Goal: Task Accomplishment & Management: Manage account settings

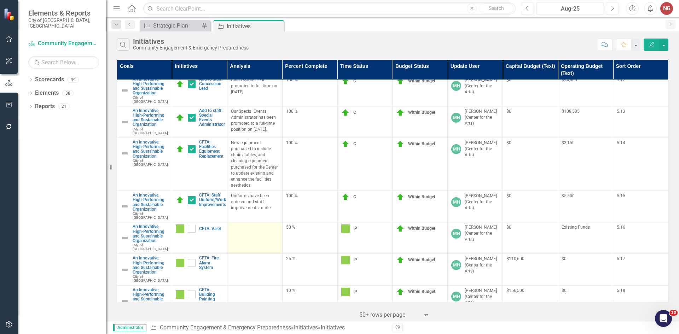
scroll to position [813, 0]
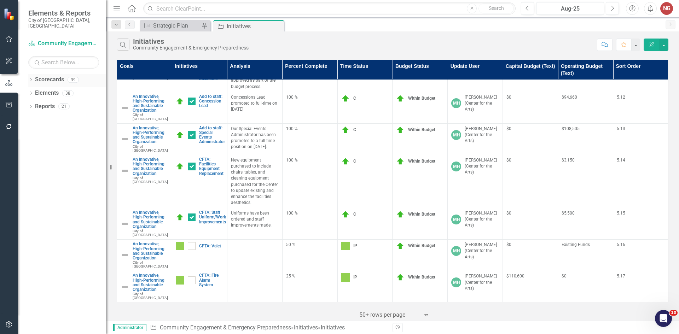
click at [30, 74] on div "Dropdown Scorecards 39" at bounding box center [67, 80] width 78 height 13
click at [30, 79] on icon "Dropdown" at bounding box center [30, 81] width 5 height 4
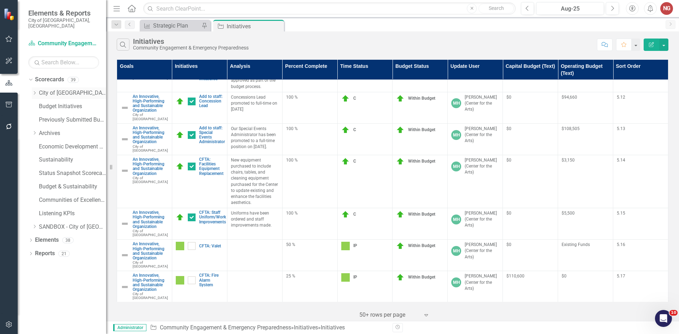
click at [48, 87] on div "Dropdown City of [GEOGRAPHIC_DATA]" at bounding box center [69, 93] width 74 height 12
click at [48, 89] on link "City of [GEOGRAPHIC_DATA]" at bounding box center [72, 93] width 67 height 8
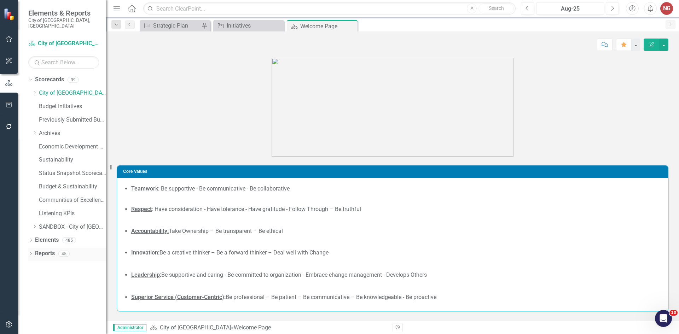
click at [31, 253] on icon "Dropdown" at bounding box center [30, 255] width 5 height 4
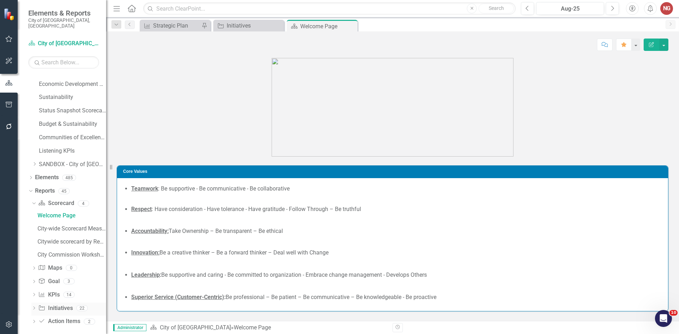
click at [35, 307] on icon "Dropdown" at bounding box center [33, 309] width 5 height 4
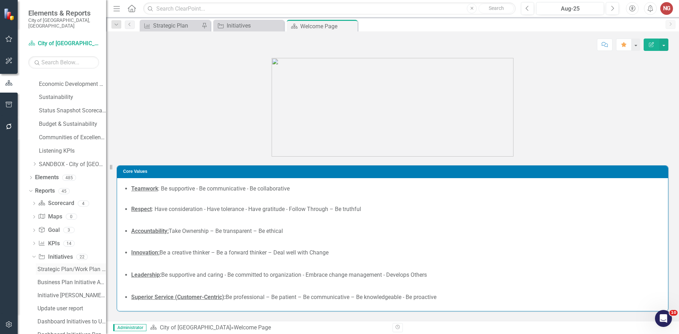
click at [60, 266] on div "Strategic Plan/Work Plan Initiative Analysis Report" at bounding box center [72, 269] width 69 height 6
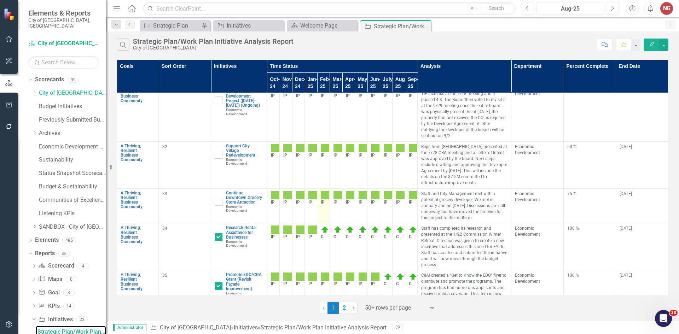
scroll to position [1521, 0]
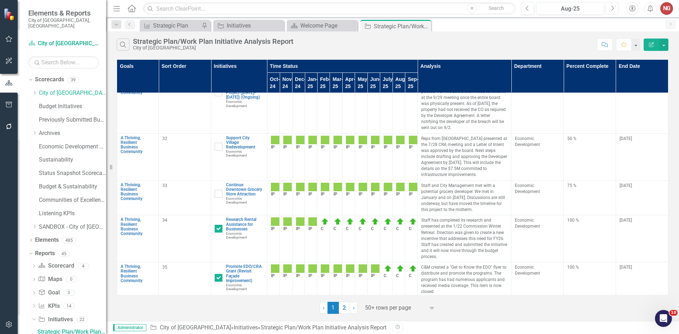
click at [611, 8] on icon "Next" at bounding box center [613, 8] width 4 height 6
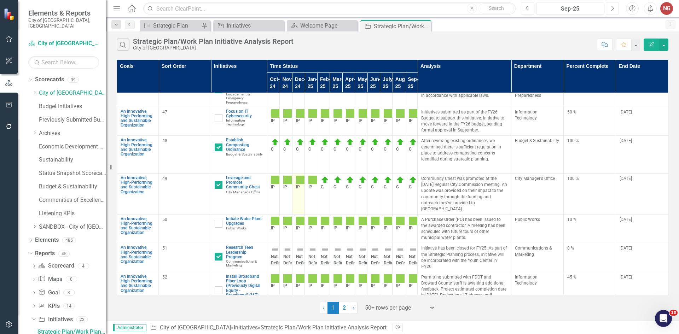
scroll to position [2243, 0]
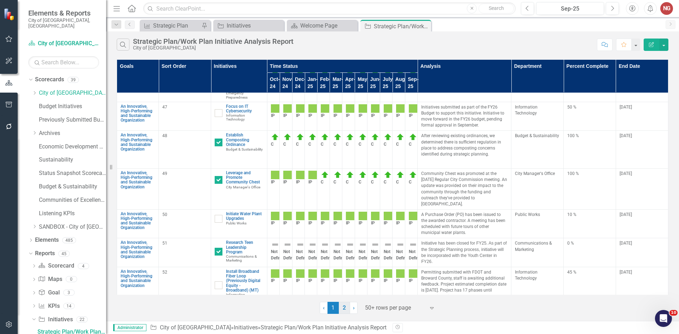
click at [342, 311] on link "2" at bounding box center [344, 308] width 11 height 12
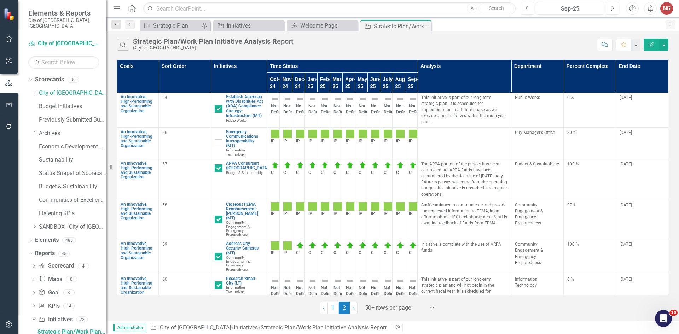
scroll to position [0, 0]
click at [567, 136] on div "80 %" at bounding box center [589, 133] width 45 height 6
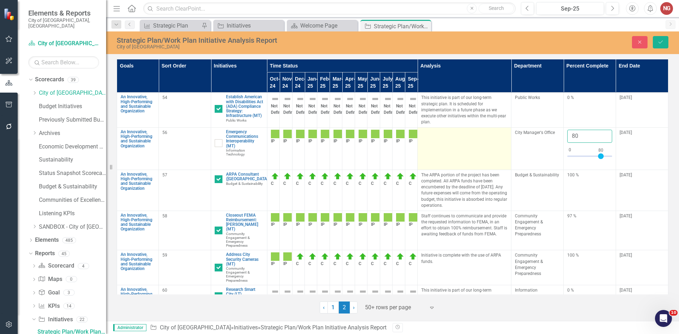
drag, startPoint x: 575, startPoint y: 139, endPoint x: 487, endPoint y: 136, distance: 87.4
click at [513, 125] on tbody "An Innovative, High-Performing and Sustainable Organization Link Map View Link …" at bounding box center [393, 209] width 552 height 233
type input "75"
click at [460, 137] on div at bounding box center [464, 134] width 86 height 8
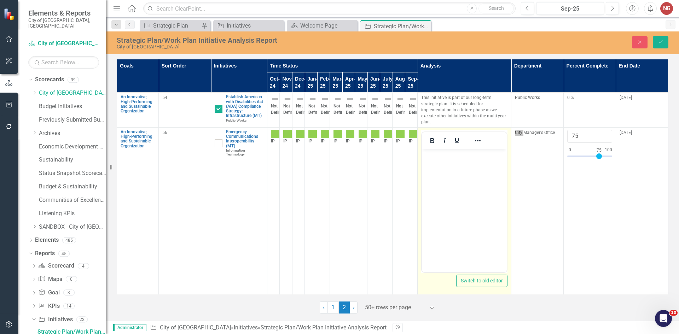
click at [441, 165] on body "Rich Text Area. Press ALT-0 for help." at bounding box center [464, 202] width 85 height 106
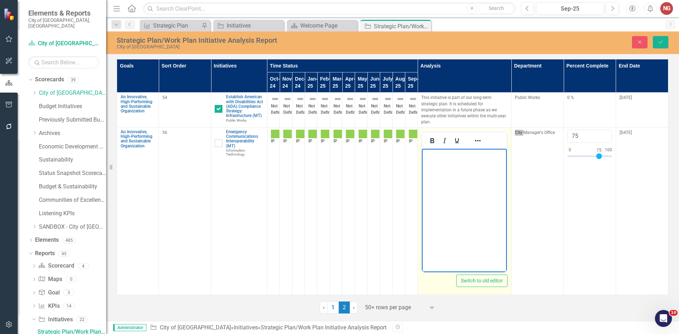
click at [462, 161] on body "Rich Text Area. Press ALT-0 for help." at bounding box center [464, 202] width 85 height 106
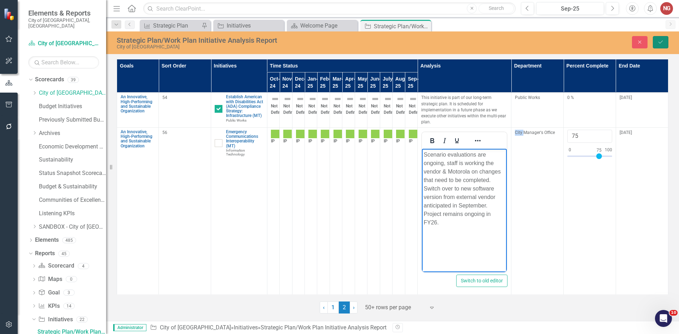
click at [665, 44] on button "Save" at bounding box center [661, 42] width 16 height 12
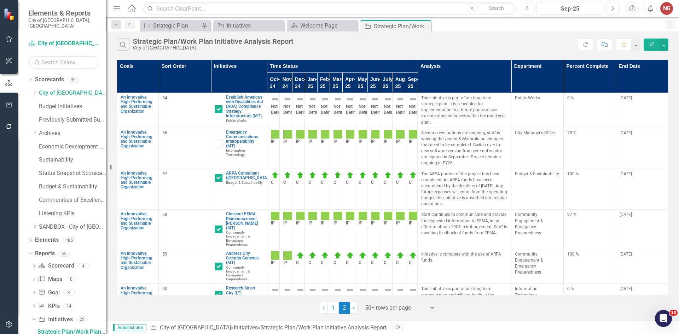
scroll to position [28, 0]
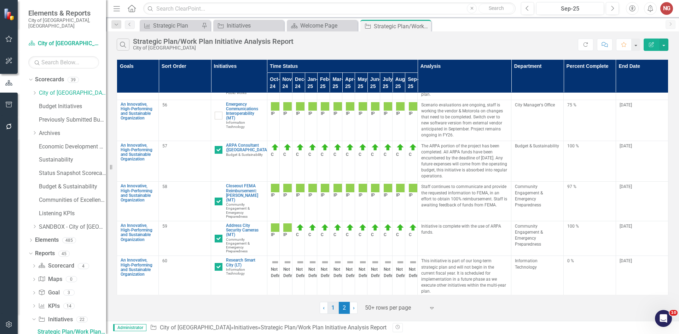
click at [336, 311] on link "1" at bounding box center [333, 308] width 11 height 12
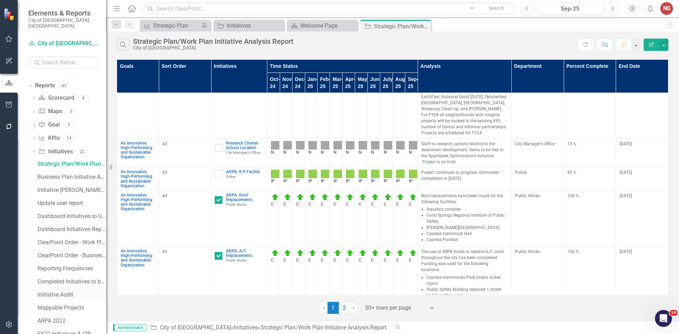
scroll to position [177, 0]
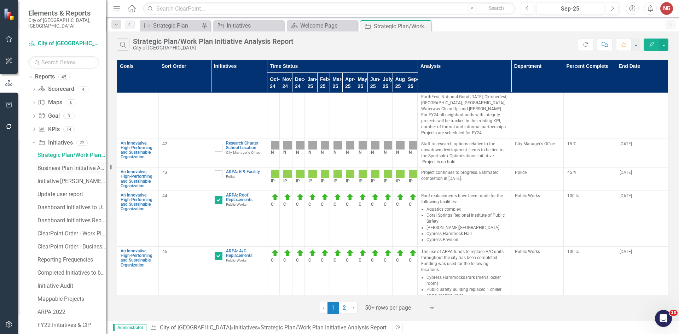
click at [60, 165] on div "Business Plan Initiative Analysis Report" at bounding box center [72, 168] width 69 height 6
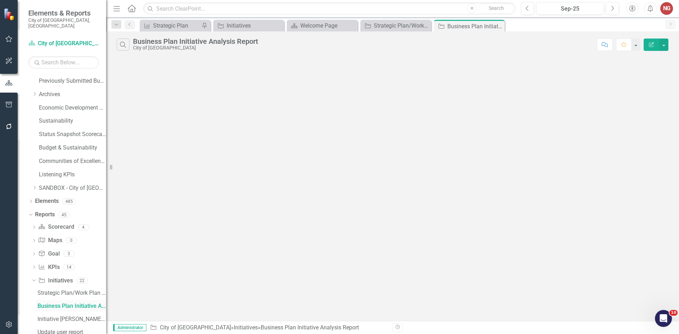
scroll to position [11, 0]
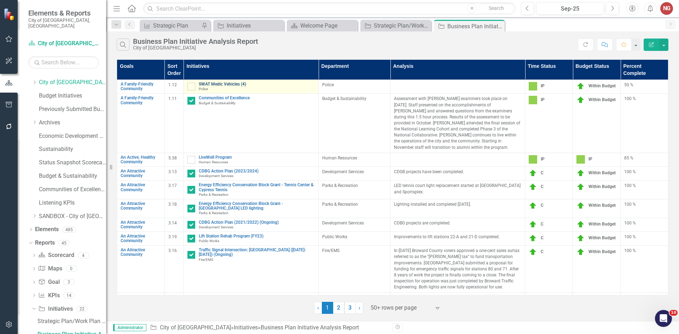
click at [229, 85] on link "SWAT Medic Vehicles (4)" at bounding box center [257, 84] width 116 height 5
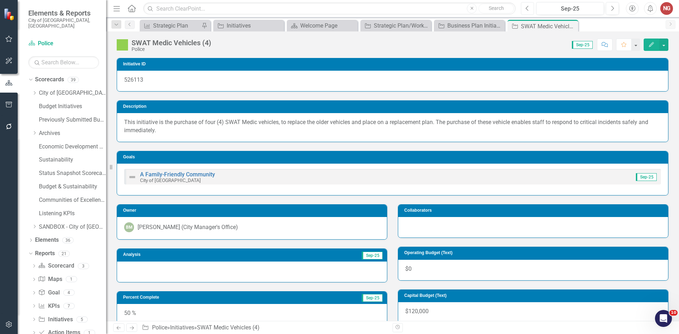
click at [531, 8] on button "Previous" at bounding box center [527, 8] width 13 height 13
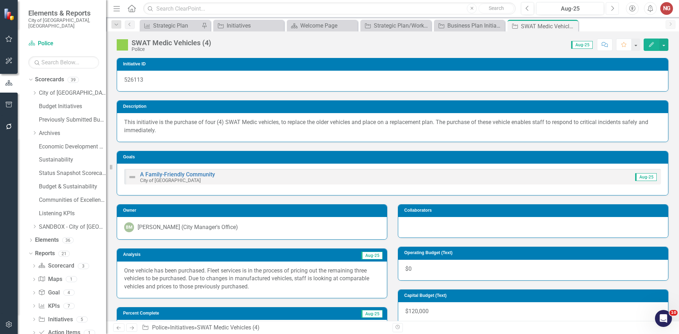
click at [612, 8] on icon "Next" at bounding box center [613, 8] width 4 height 6
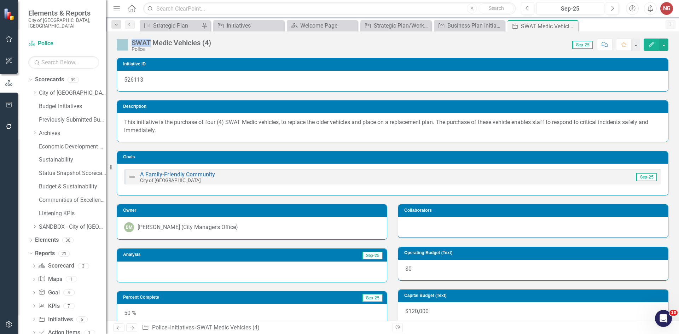
click at [0, 0] on icon at bounding box center [0, 0] width 0 height 0
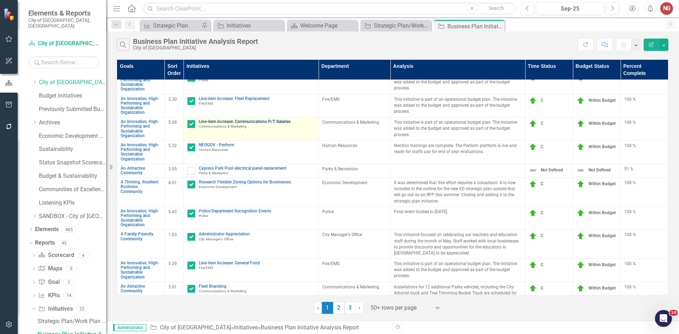
scroll to position [884, 0]
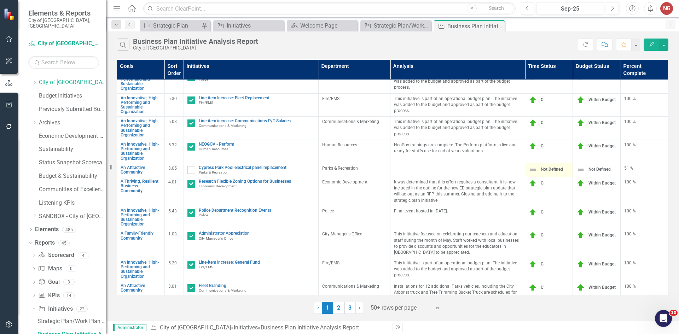
click at [543, 172] on span "Not Defined" at bounding box center [552, 169] width 22 height 5
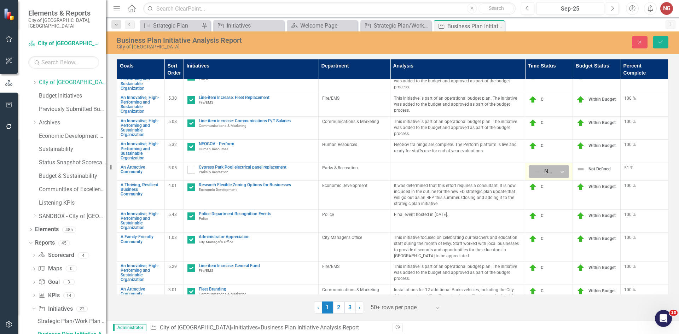
click at [536, 174] on div at bounding box center [543, 172] width 18 height 10
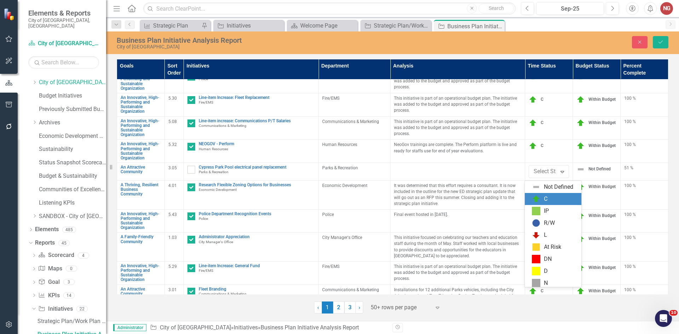
click at [538, 203] on div "C" at bounding box center [553, 199] width 57 height 12
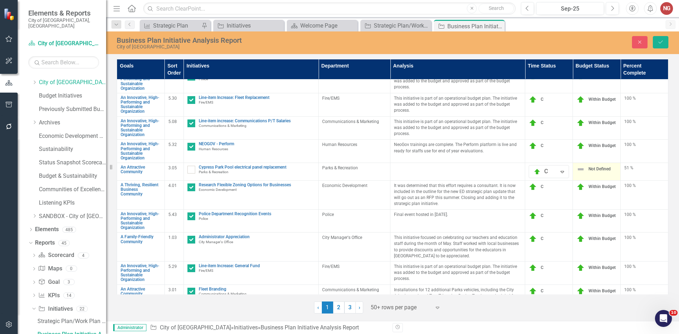
click at [590, 172] on span "Not Defined" at bounding box center [600, 169] width 22 height 5
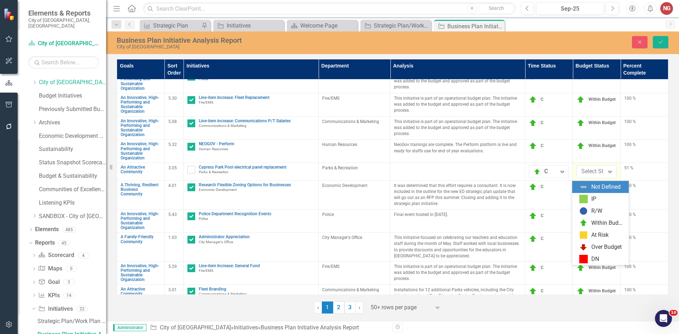
click at [582, 173] on div at bounding box center [600, 172] width 37 height 10
drag, startPoint x: 592, startPoint y: 202, endPoint x: 621, endPoint y: 179, distance: 37.8
click at [592, 202] on div "IP" at bounding box center [594, 199] width 5 height 8
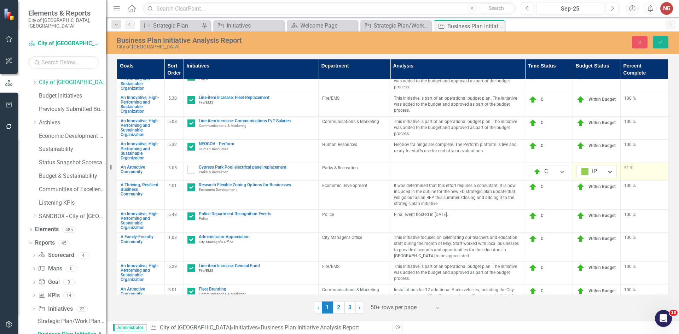
click at [624, 171] on div "51 %" at bounding box center [644, 168] width 40 height 6
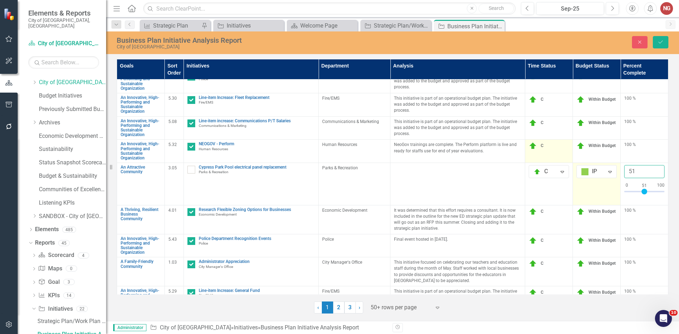
drag, startPoint x: 623, startPoint y: 171, endPoint x: 554, endPoint y: 155, distance: 71.6
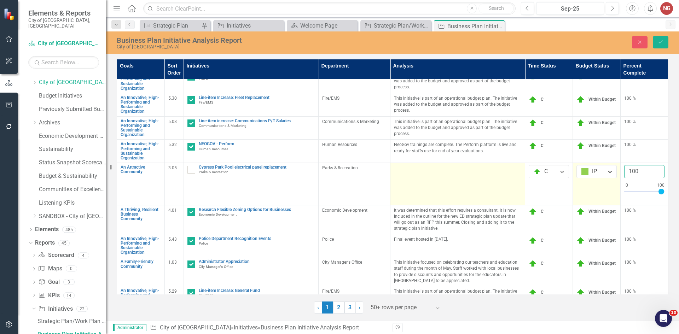
type input "100"
click at [402, 185] on td at bounding box center [458, 184] width 135 height 42
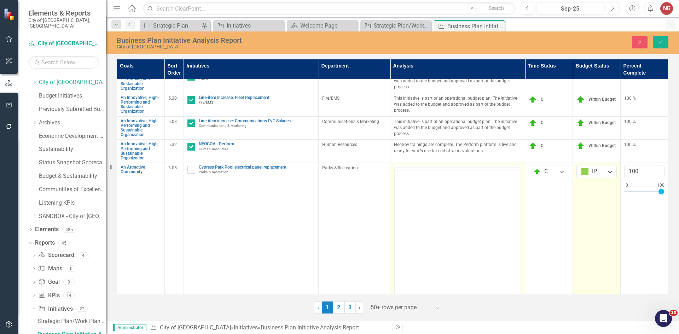
scroll to position [0, 0]
click at [449, 198] on body "Rich Text Area. Press ALT-0 for help." at bounding box center [458, 237] width 126 height 106
click at [425, 206] on body "Rich Text Area. Press ALT-0 for help." at bounding box center [458, 237] width 126 height 106
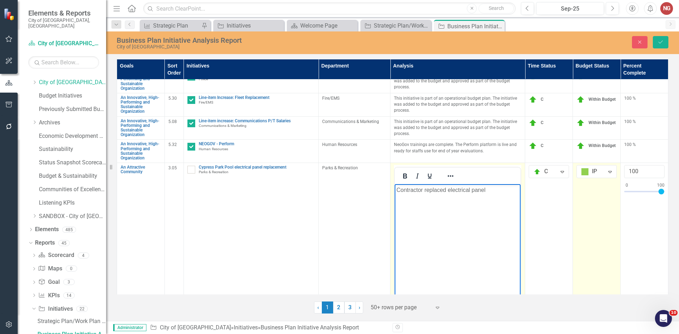
click at [500, 188] on p "Contractor replaced electrical panel" at bounding box center [458, 190] width 122 height 8
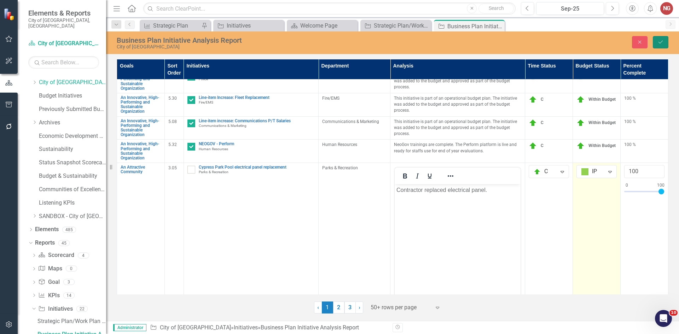
click at [658, 43] on icon "Save" at bounding box center [661, 42] width 6 height 5
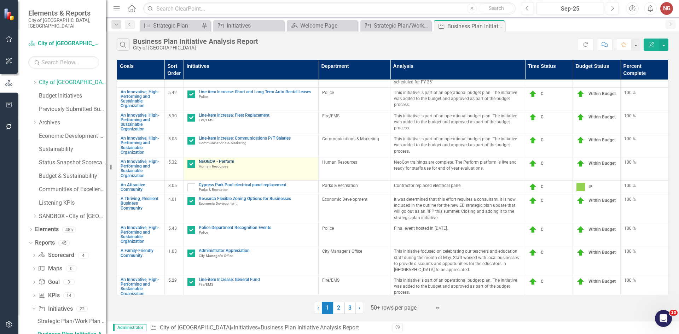
scroll to position [884, 0]
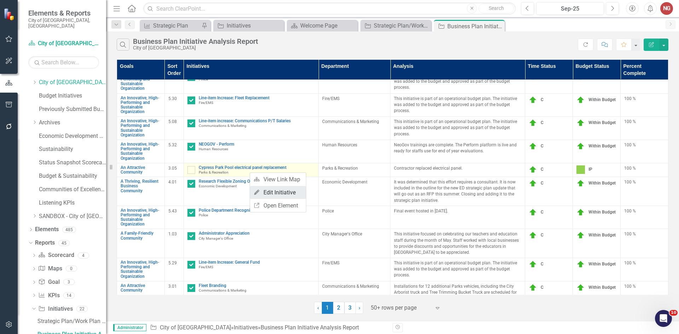
click at [268, 192] on link "Edit Edit Initiative" at bounding box center [278, 192] width 56 height 13
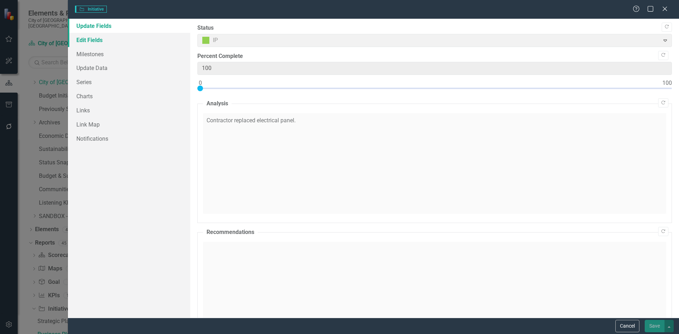
click at [104, 36] on link "Edit Fields" at bounding box center [129, 40] width 122 height 14
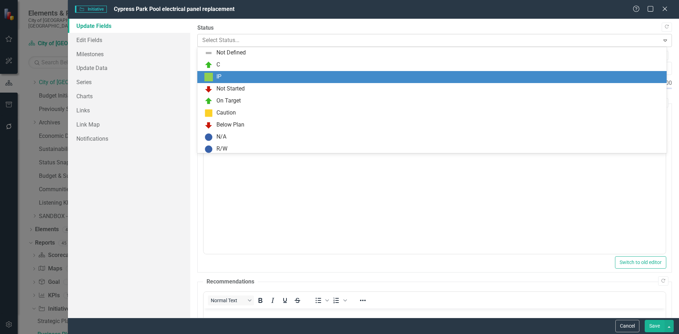
click at [213, 40] on div at bounding box center [428, 41] width 453 height 10
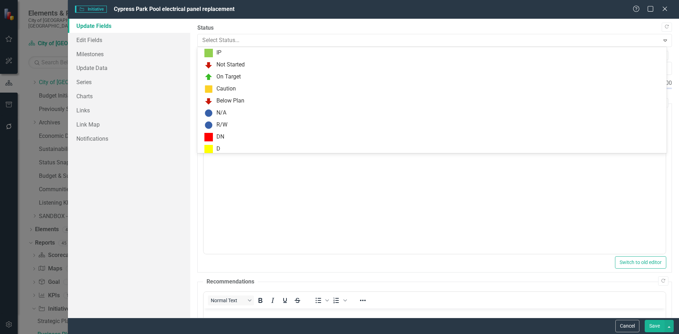
scroll to position [0, 0]
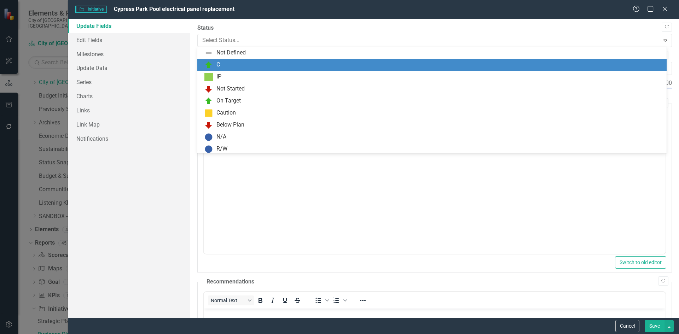
click at [222, 63] on div "C" at bounding box center [433, 65] width 458 height 8
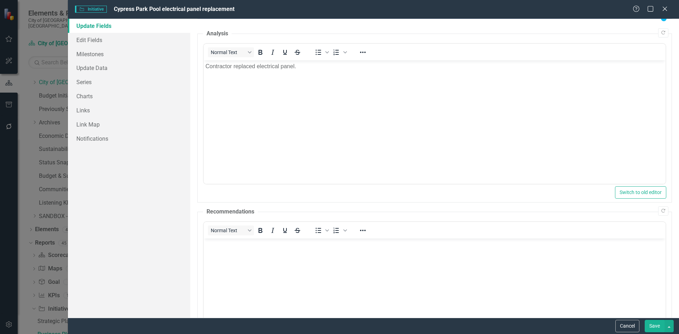
scroll to position [177, 0]
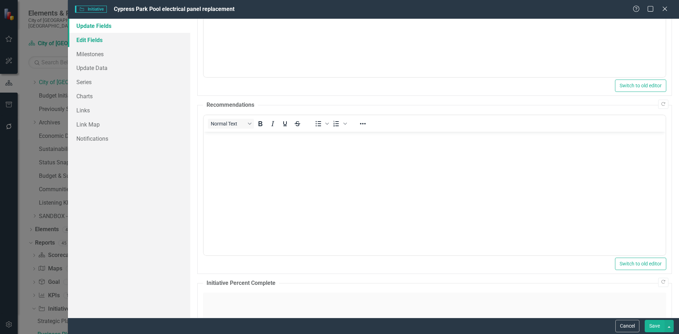
click at [94, 34] on link "Edit Fields" at bounding box center [129, 40] width 122 height 14
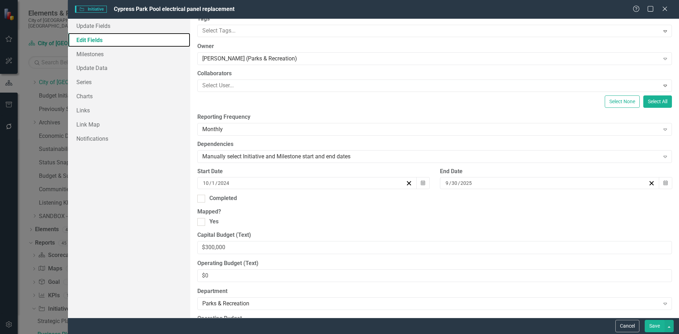
scroll to position [71, 0]
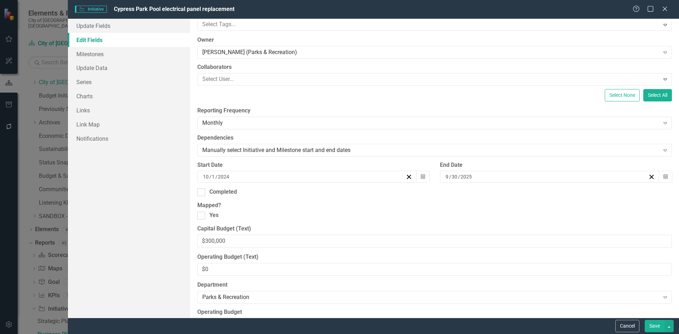
click at [455, 175] on input "30" at bounding box center [454, 176] width 7 height 7
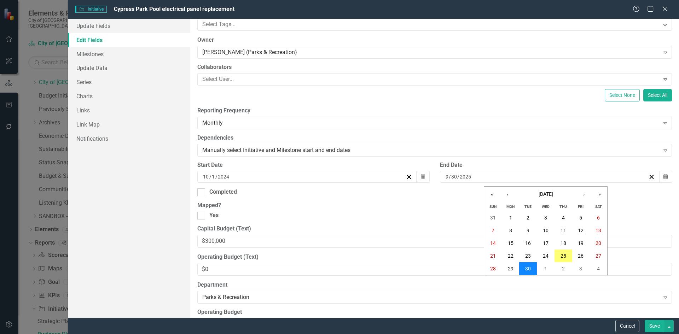
click at [527, 269] on abbr "30" at bounding box center [528, 269] width 6 height 6
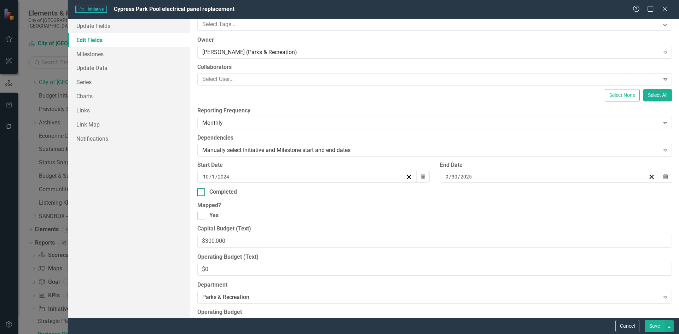
click at [227, 196] on div "Completed" at bounding box center [223, 192] width 28 height 8
click at [202, 193] on input "Completed" at bounding box center [199, 191] width 5 height 5
checkbox input "true"
click at [213, 217] on input "25" at bounding box center [212, 217] width 7 height 7
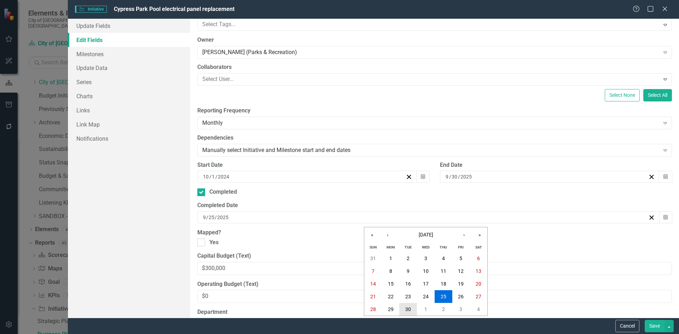
click at [403, 306] on button "30" at bounding box center [408, 309] width 18 height 13
click at [102, 51] on link "Milestones" at bounding box center [129, 54] width 122 height 14
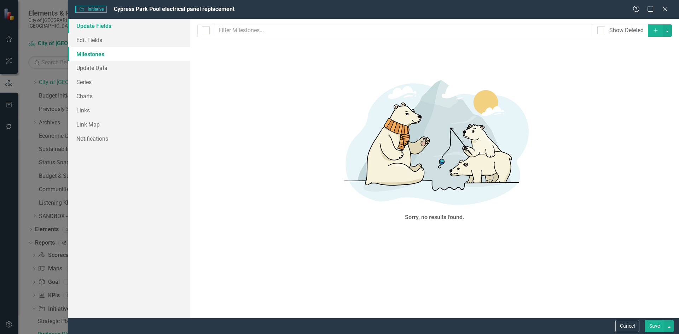
click at [105, 28] on link "Update Fields" at bounding box center [129, 26] width 122 height 14
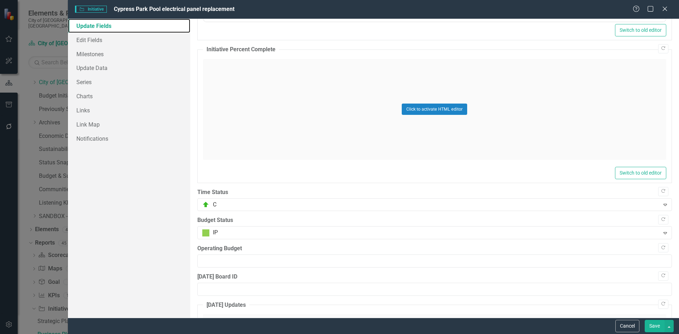
scroll to position [531, 0]
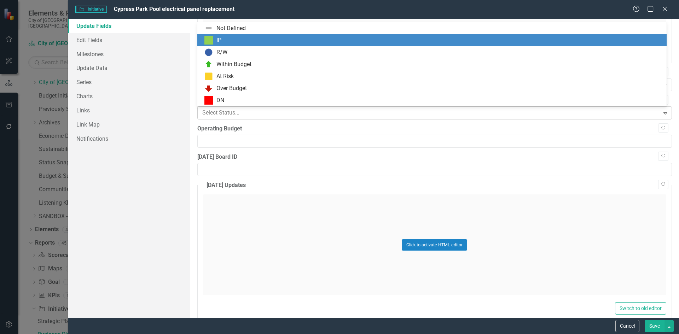
click at [209, 111] on div at bounding box center [428, 113] width 453 height 10
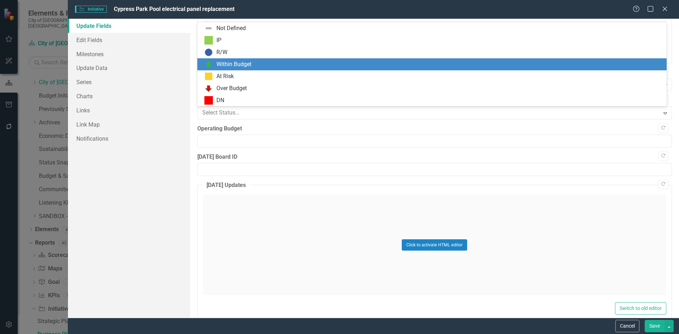
click at [223, 62] on div "Within Budget" at bounding box center [234, 64] width 35 height 8
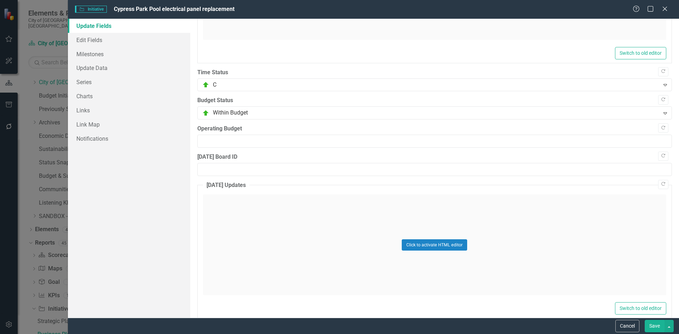
click at [650, 323] on button "Save" at bounding box center [655, 326] width 20 height 12
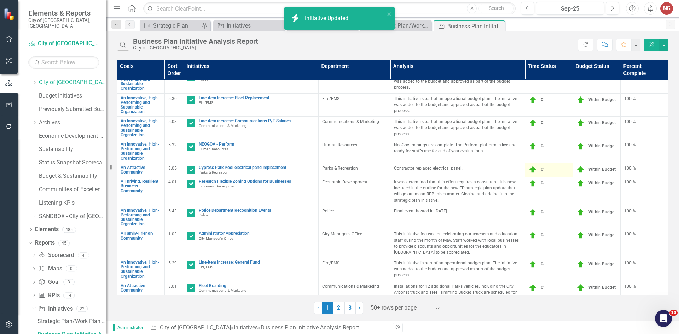
checkbox input "true"
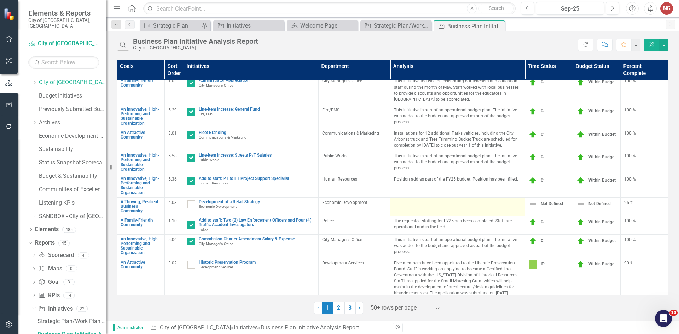
scroll to position [1044, 0]
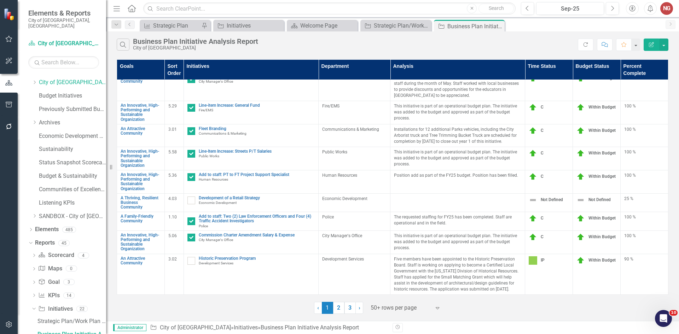
click at [336, 306] on link "2" at bounding box center [338, 308] width 11 height 12
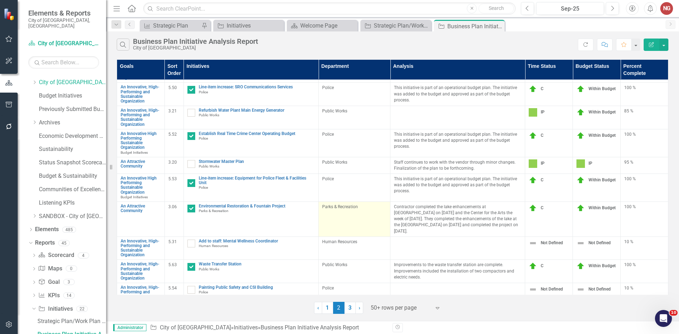
scroll to position [354, 0]
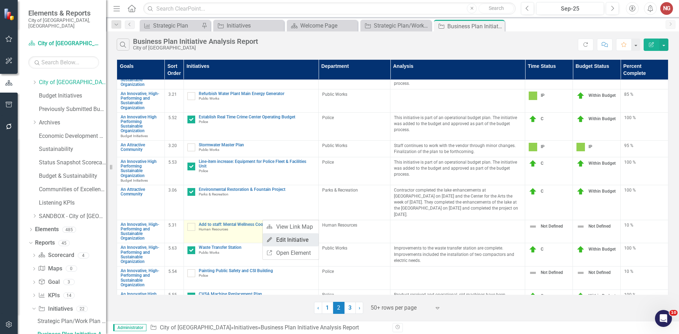
click at [281, 240] on link "Edit Edit Initiative" at bounding box center [291, 239] width 56 height 13
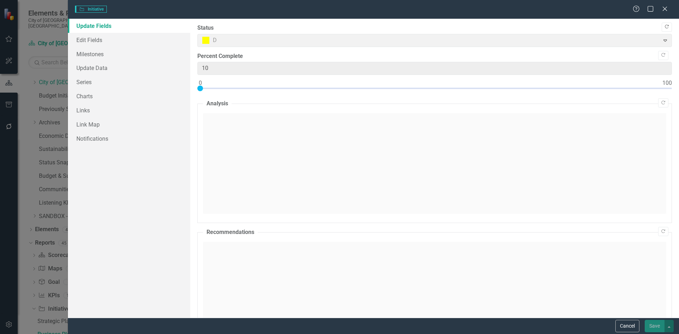
click at [665, 28] on button "Copy Forward" at bounding box center [667, 27] width 10 height 9
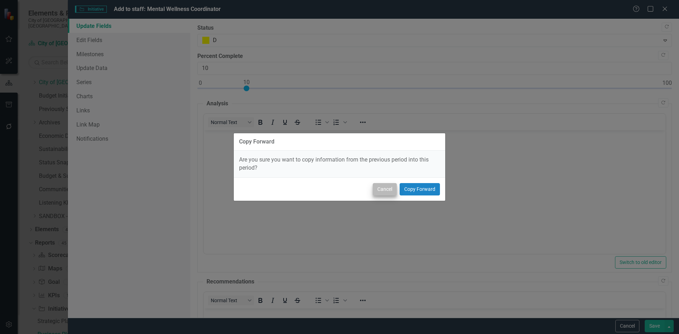
scroll to position [0, 0]
click at [424, 183] on button "Copy Forward" at bounding box center [420, 189] width 40 height 12
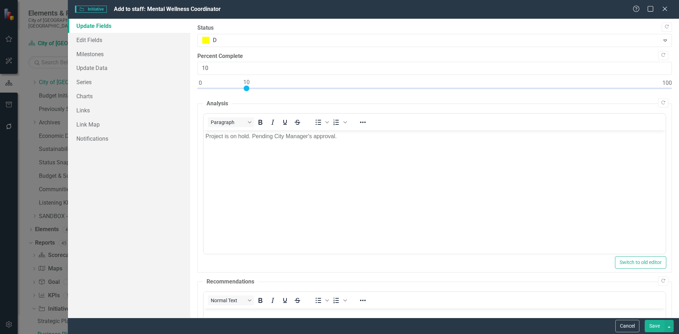
click at [650, 324] on button "Save" at bounding box center [655, 326] width 20 height 12
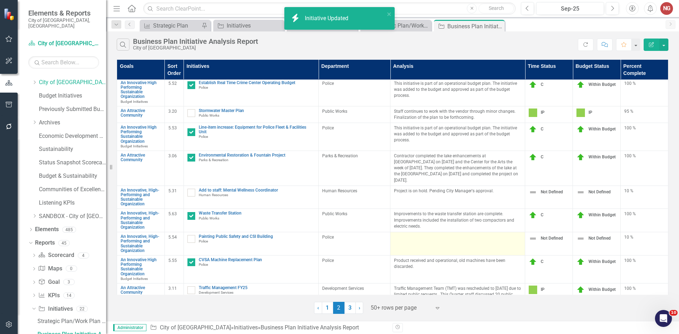
scroll to position [389, 0]
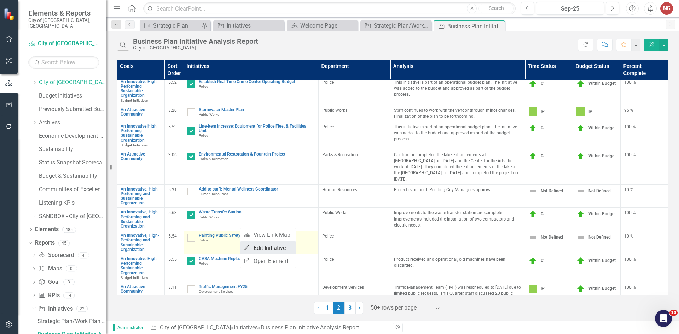
click at [265, 247] on link "Edit Edit Initiative" at bounding box center [268, 248] width 56 height 13
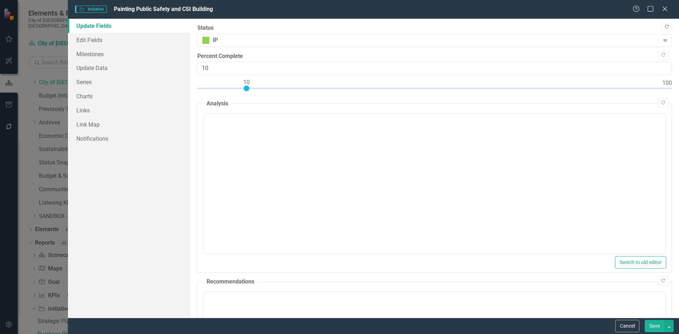
click at [664, 26] on icon "Copy Forward" at bounding box center [666, 27] width 5 height 4
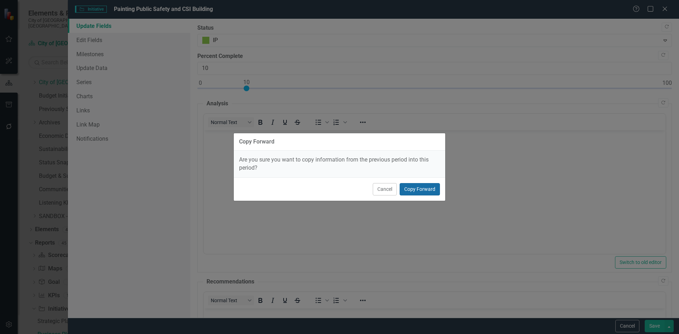
click at [410, 188] on button "Copy Forward" at bounding box center [420, 189] width 40 height 12
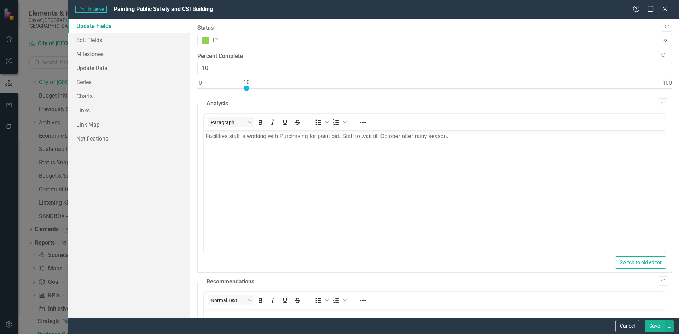
click at [654, 329] on button "Save" at bounding box center [655, 326] width 20 height 12
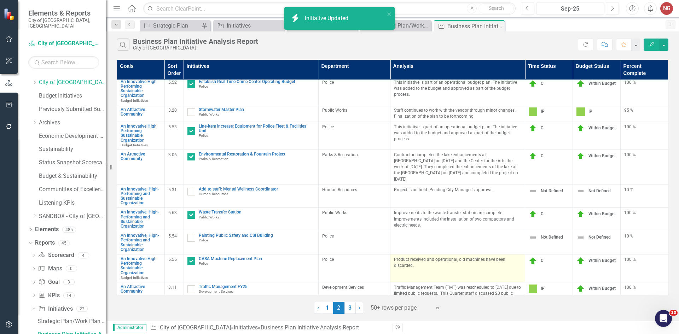
scroll to position [495, 0]
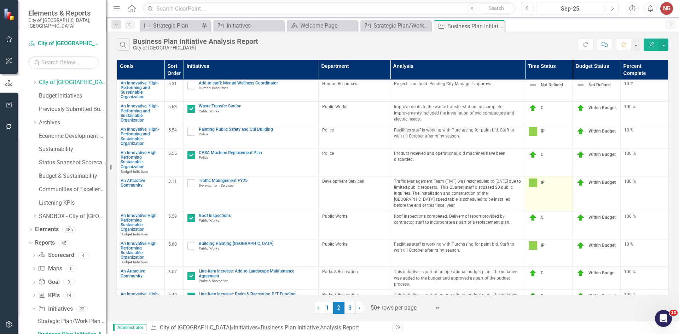
click at [529, 179] on img at bounding box center [533, 183] width 8 height 8
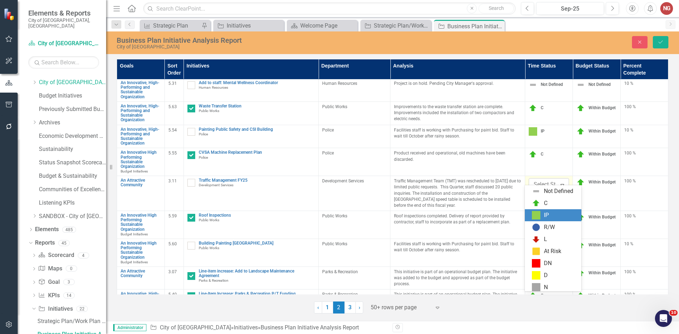
click at [537, 180] on div at bounding box center [552, 185] width 37 height 10
click at [541, 196] on div "C" at bounding box center [553, 201] width 57 height 12
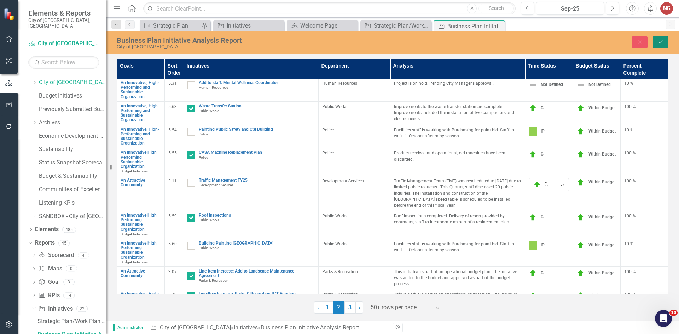
click at [662, 42] on icon "submit" at bounding box center [661, 42] width 4 height 3
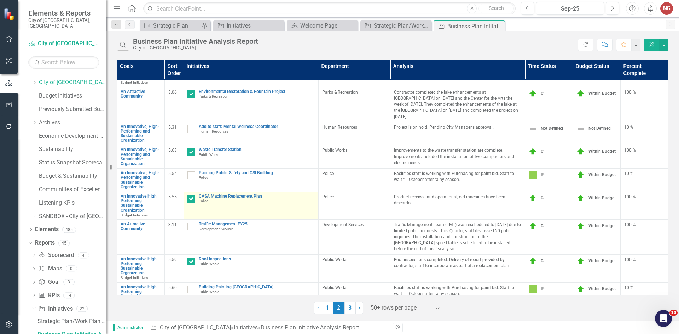
scroll to position [460, 0]
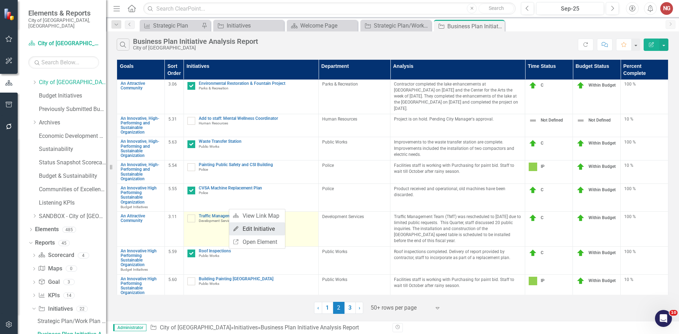
click at [252, 229] on link "Edit Edit Initiative" at bounding box center [257, 229] width 56 height 13
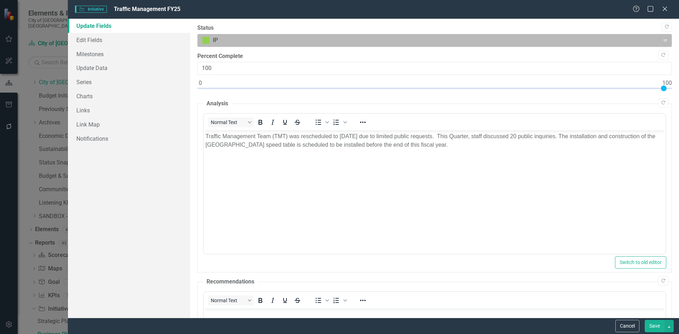
scroll to position [0, 0]
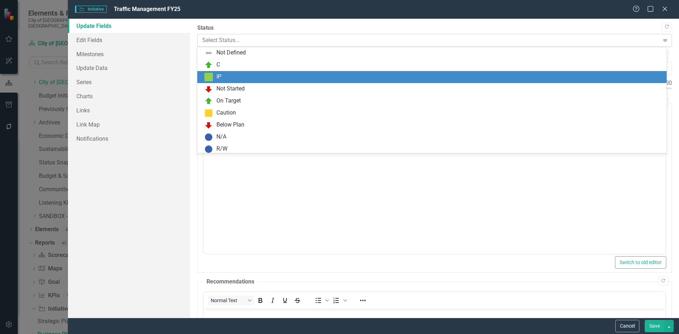
click at [258, 41] on div at bounding box center [428, 41] width 453 height 10
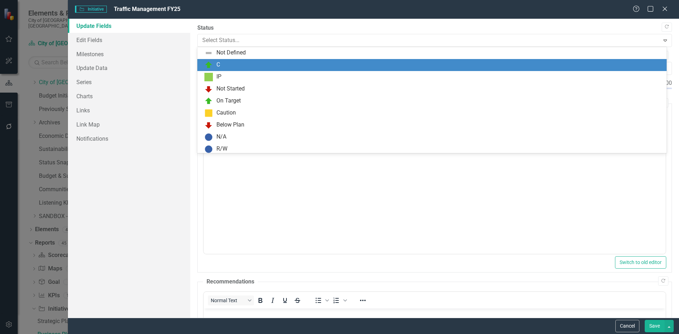
click at [227, 64] on div "C" at bounding box center [433, 65] width 458 height 8
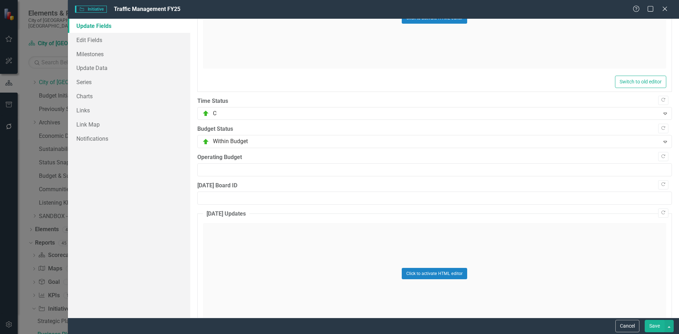
scroll to position [542, 0]
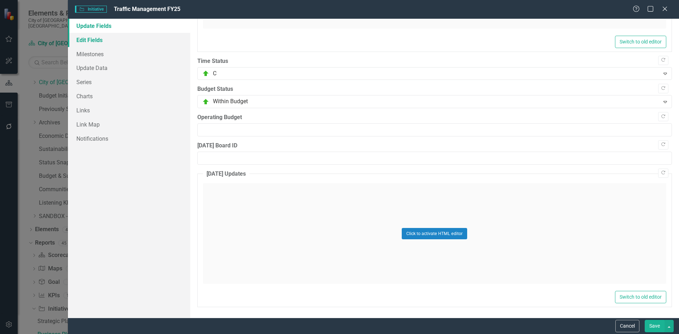
click at [96, 44] on link "Edit Fields" at bounding box center [129, 40] width 122 height 14
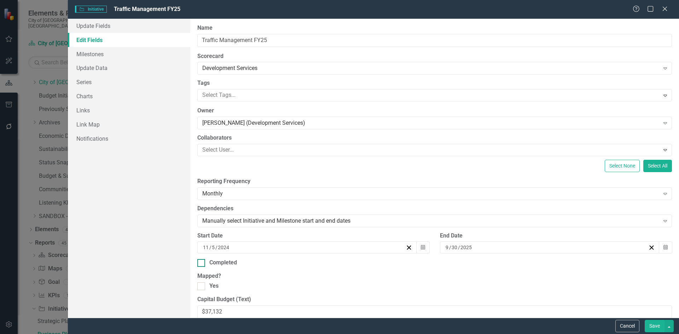
click at [212, 266] on div "Completed" at bounding box center [223, 263] width 28 height 8
click at [202, 264] on input "Completed" at bounding box center [199, 261] width 5 height 5
checkbox input "true"
click at [652, 328] on button "Save" at bounding box center [655, 326] width 20 height 12
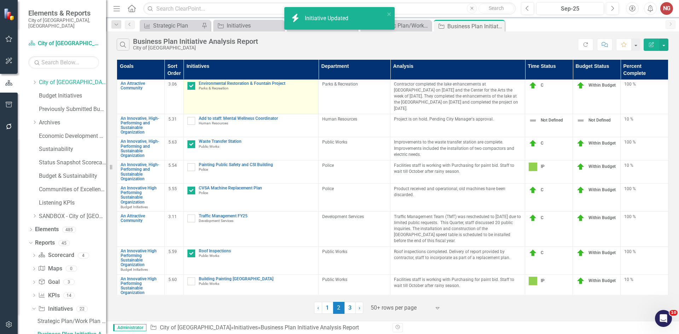
checkbox input "true"
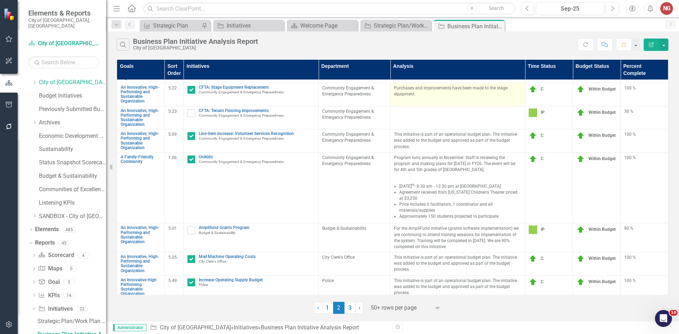
scroll to position [1132, 0]
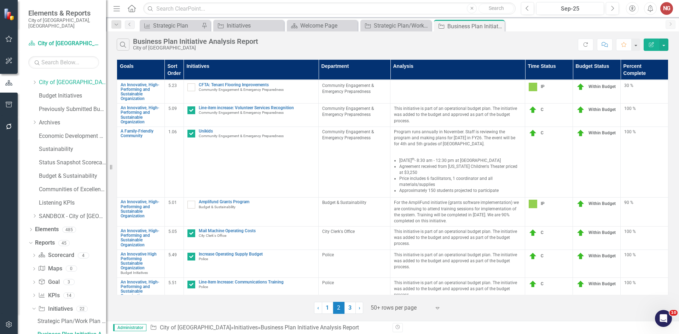
click at [352, 307] on link "3" at bounding box center [350, 308] width 11 height 12
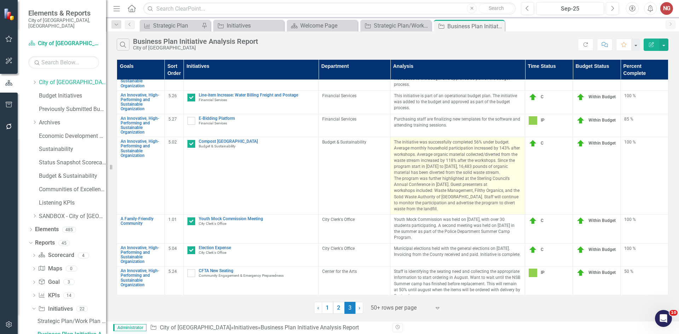
scroll to position [19, 0]
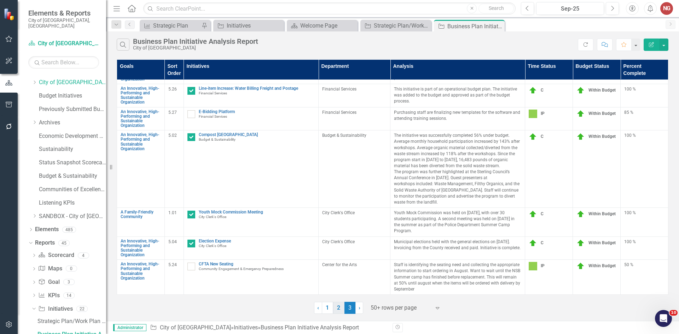
click at [339, 306] on link "2" at bounding box center [338, 308] width 11 height 12
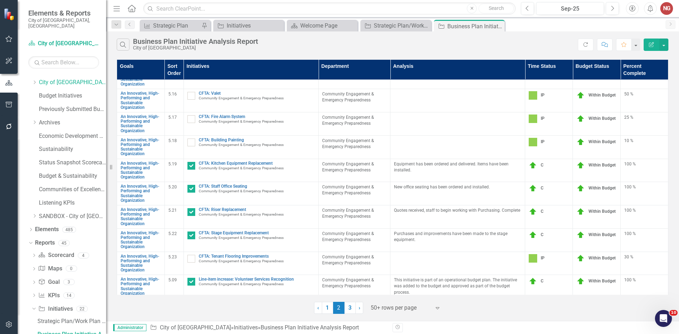
scroll to position [955, 0]
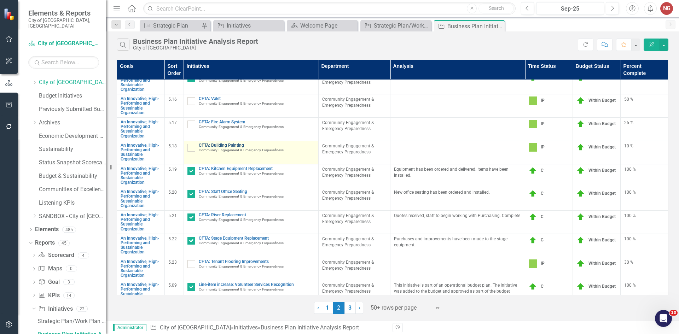
click at [231, 143] on link "CFTA: Building Painting" at bounding box center [257, 145] width 116 height 5
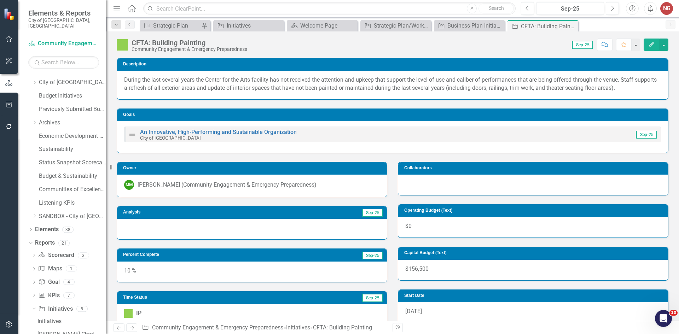
click at [225, 232] on div at bounding box center [252, 229] width 270 height 21
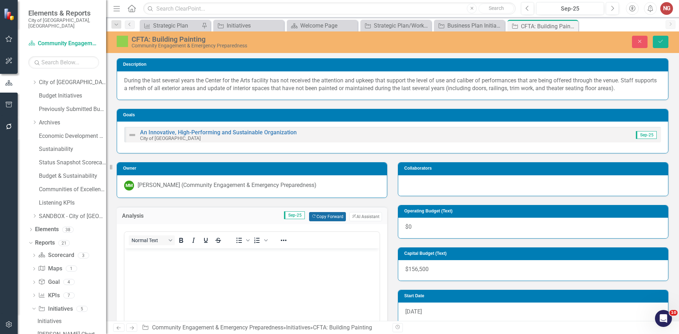
click at [315, 215] on button "Copy Forward Copy Forward" at bounding box center [327, 216] width 36 height 9
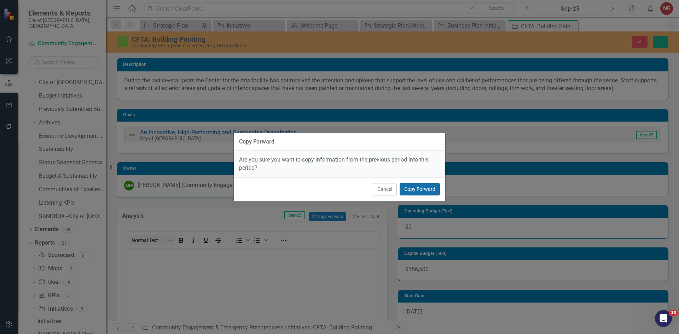
click at [432, 188] on button "Copy Forward" at bounding box center [420, 189] width 40 height 12
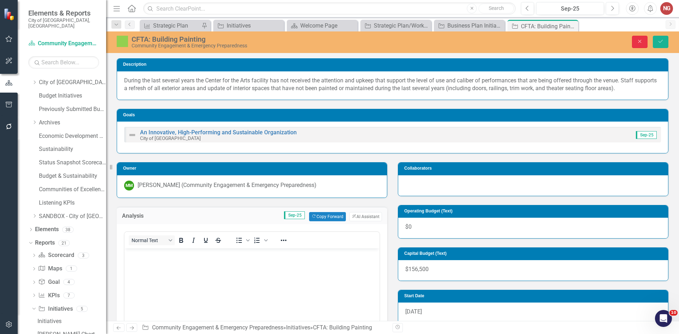
click at [637, 44] on button "Close" at bounding box center [640, 42] width 16 height 12
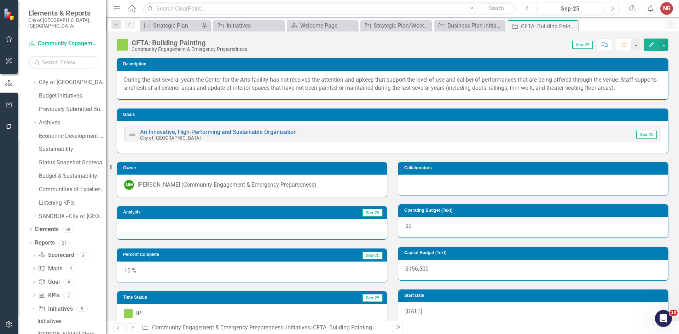
click at [529, 8] on icon "Previous" at bounding box center [528, 8] width 4 height 6
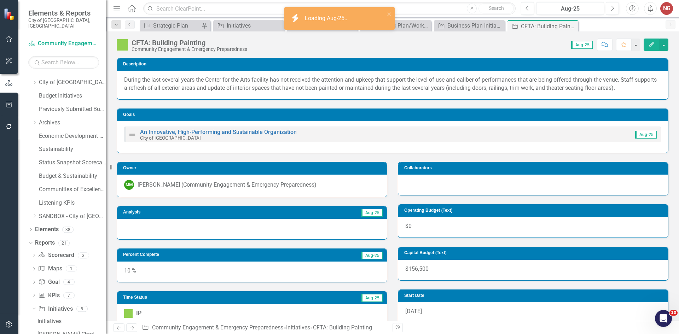
click at [156, 232] on div at bounding box center [252, 229] width 270 height 21
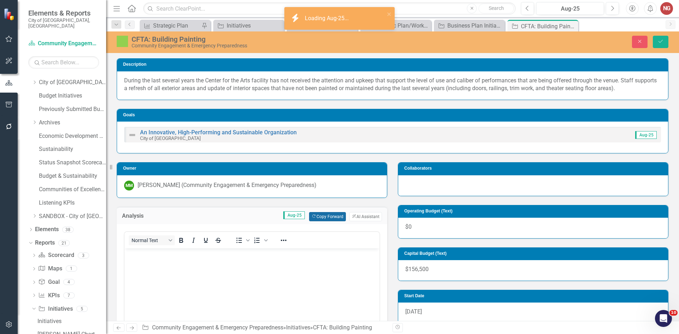
click at [323, 218] on button "Copy Forward Copy Forward" at bounding box center [327, 216] width 36 height 9
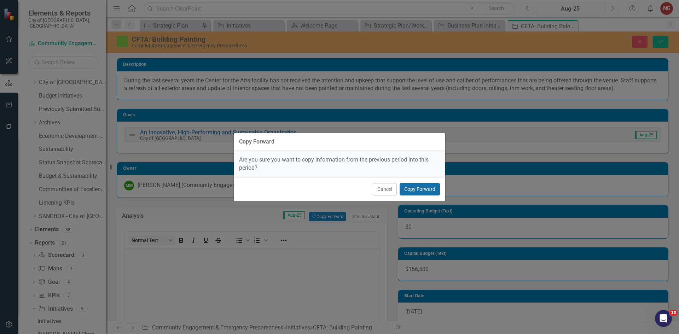
click at [423, 191] on button "Copy Forward" at bounding box center [420, 189] width 40 height 12
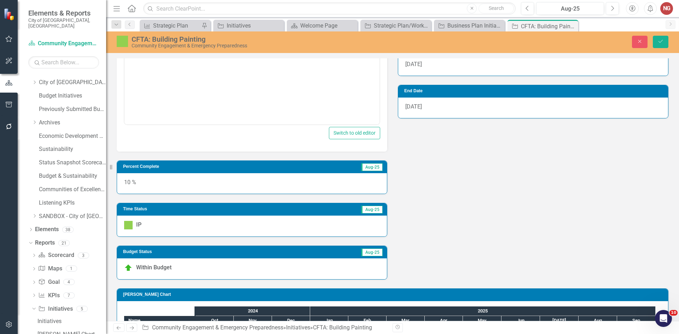
scroll to position [35, 0]
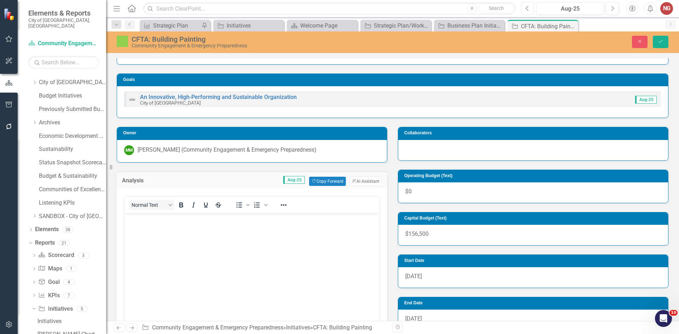
drag, startPoint x: 532, startPoint y: 8, endPoint x: 479, endPoint y: 44, distance: 64.1
click at [531, 8] on button "Previous" at bounding box center [527, 8] width 13 height 13
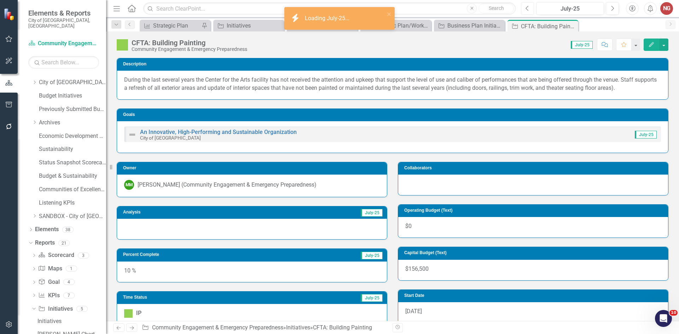
scroll to position [35, 0]
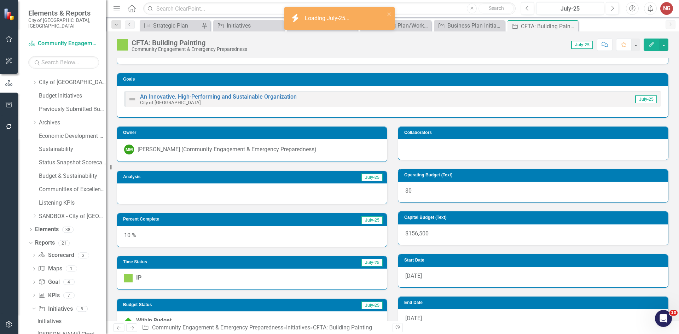
click at [219, 189] on div at bounding box center [252, 194] width 270 height 21
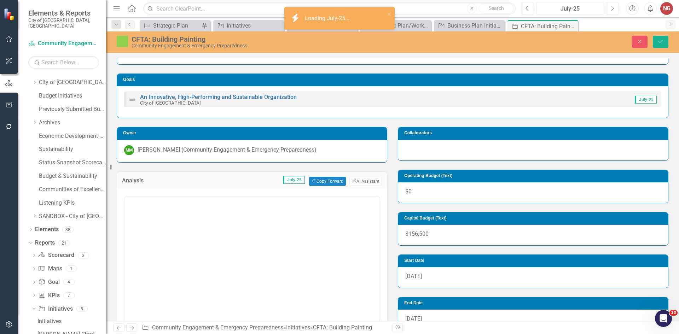
scroll to position [0, 0]
click at [330, 184] on button "Copy Forward Copy Forward" at bounding box center [327, 181] width 36 height 9
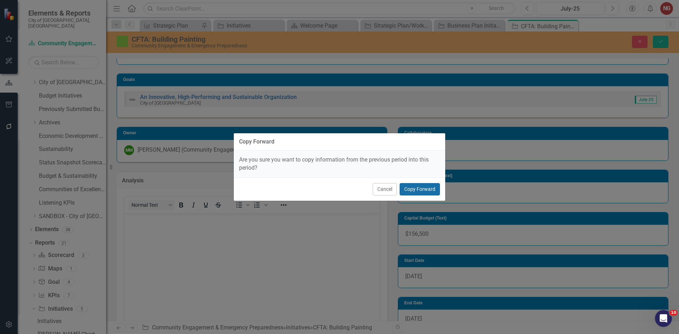
click at [416, 189] on button "Copy Forward" at bounding box center [420, 189] width 40 height 12
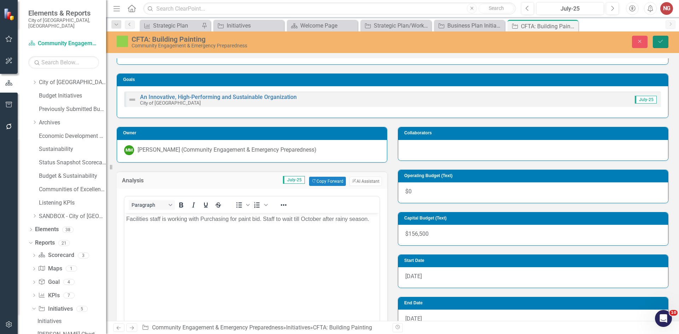
drag, startPoint x: 663, startPoint y: 41, endPoint x: 645, endPoint y: 42, distance: 18.1
click at [663, 41] on icon "Save" at bounding box center [661, 41] width 6 height 5
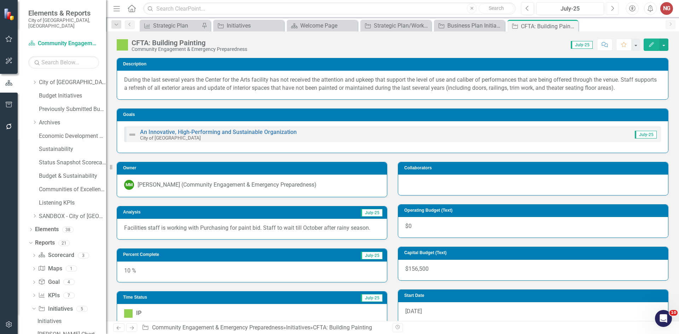
click at [610, 7] on button "Next" at bounding box center [612, 8] width 13 height 13
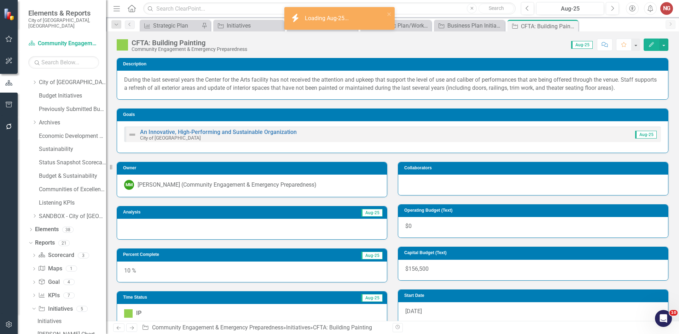
click at [195, 236] on div at bounding box center [252, 229] width 270 height 21
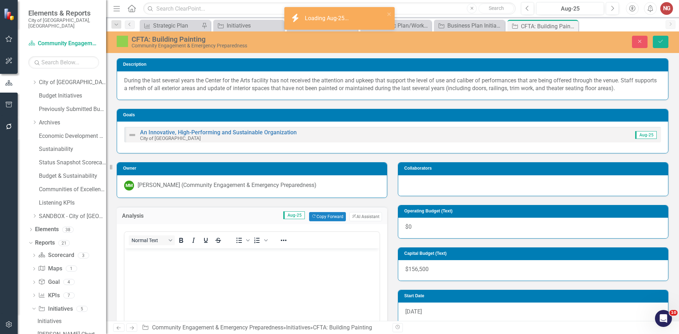
drag, startPoint x: 230, startPoint y: 278, endPoint x: 264, endPoint y: 259, distance: 38.5
click at [230, 277] on body "Rich Text Area. Press ALT-0 for help." at bounding box center [252, 301] width 255 height 106
click at [313, 215] on button "Copy Forward Copy Forward" at bounding box center [327, 216] width 36 height 9
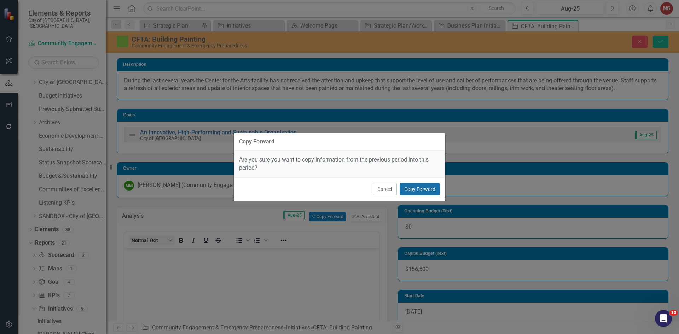
click at [432, 186] on button "Copy Forward" at bounding box center [420, 189] width 40 height 12
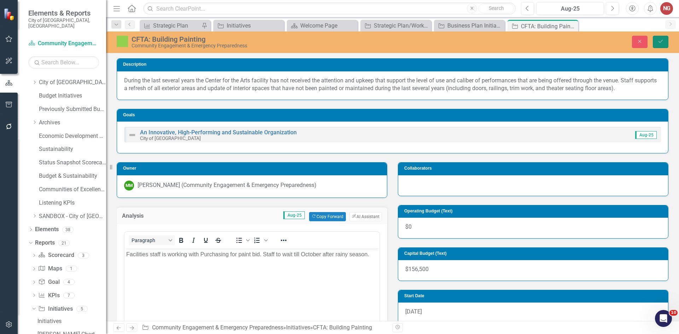
click at [661, 44] on icon "Save" at bounding box center [661, 41] width 6 height 5
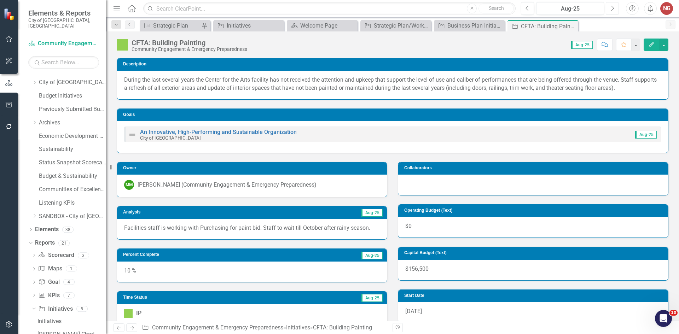
click at [612, 6] on icon "Next" at bounding box center [613, 8] width 4 height 6
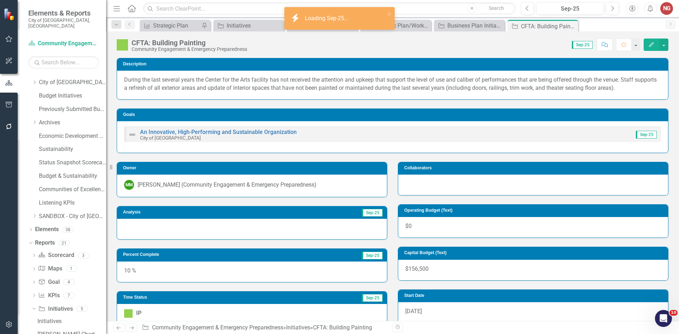
click at [181, 230] on div at bounding box center [252, 229] width 270 height 21
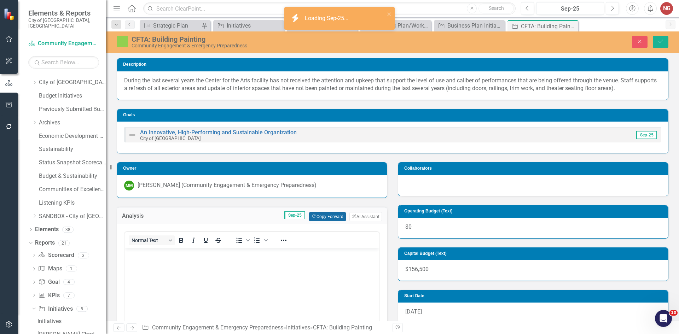
click at [321, 216] on button "Copy Forward Copy Forward" at bounding box center [327, 216] width 36 height 9
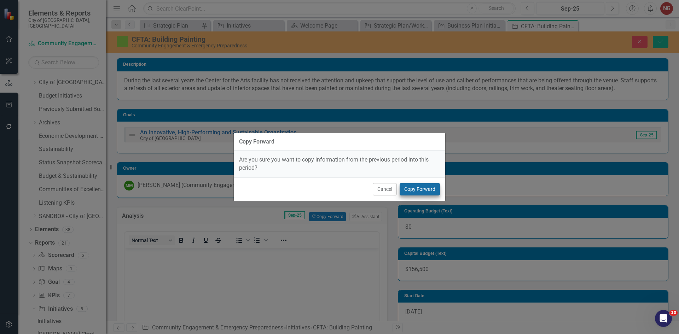
click at [422, 183] on div "Cancel Copy Forward" at bounding box center [340, 189] width 212 height 23
click at [418, 189] on button "Copy Forward" at bounding box center [420, 189] width 40 height 12
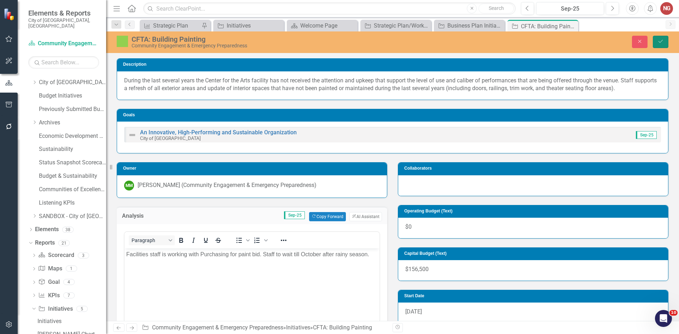
click at [658, 47] on button "Save" at bounding box center [661, 42] width 16 height 12
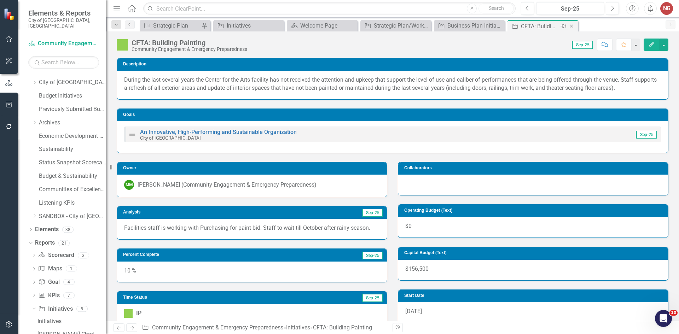
click at [572, 28] on icon "Close" at bounding box center [571, 26] width 7 height 6
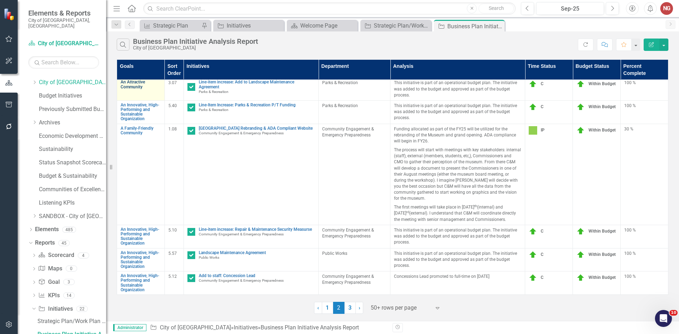
scroll to position [601, 0]
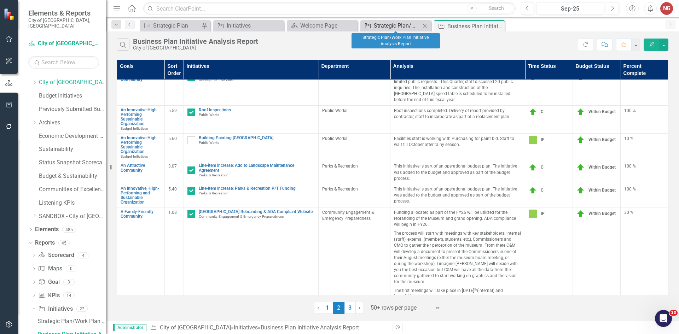
click at [402, 25] on div "Strategic Plan/Work Plan Initiative Analysis Report" at bounding box center [397, 25] width 47 height 9
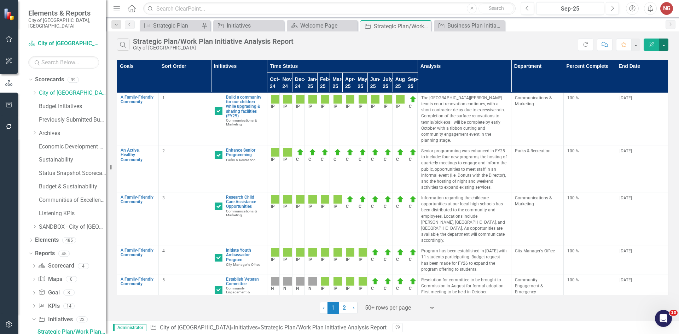
click at [668, 44] on button "button" at bounding box center [663, 45] width 9 height 12
click at [624, 86] on link "Excel Export to Excel" at bounding box center [640, 85] width 56 height 13
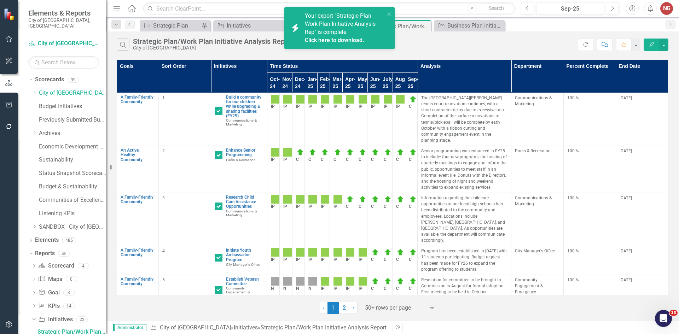
click at [346, 40] on link "Click here to download." at bounding box center [334, 40] width 59 height 7
